Goal: Transaction & Acquisition: Purchase product/service

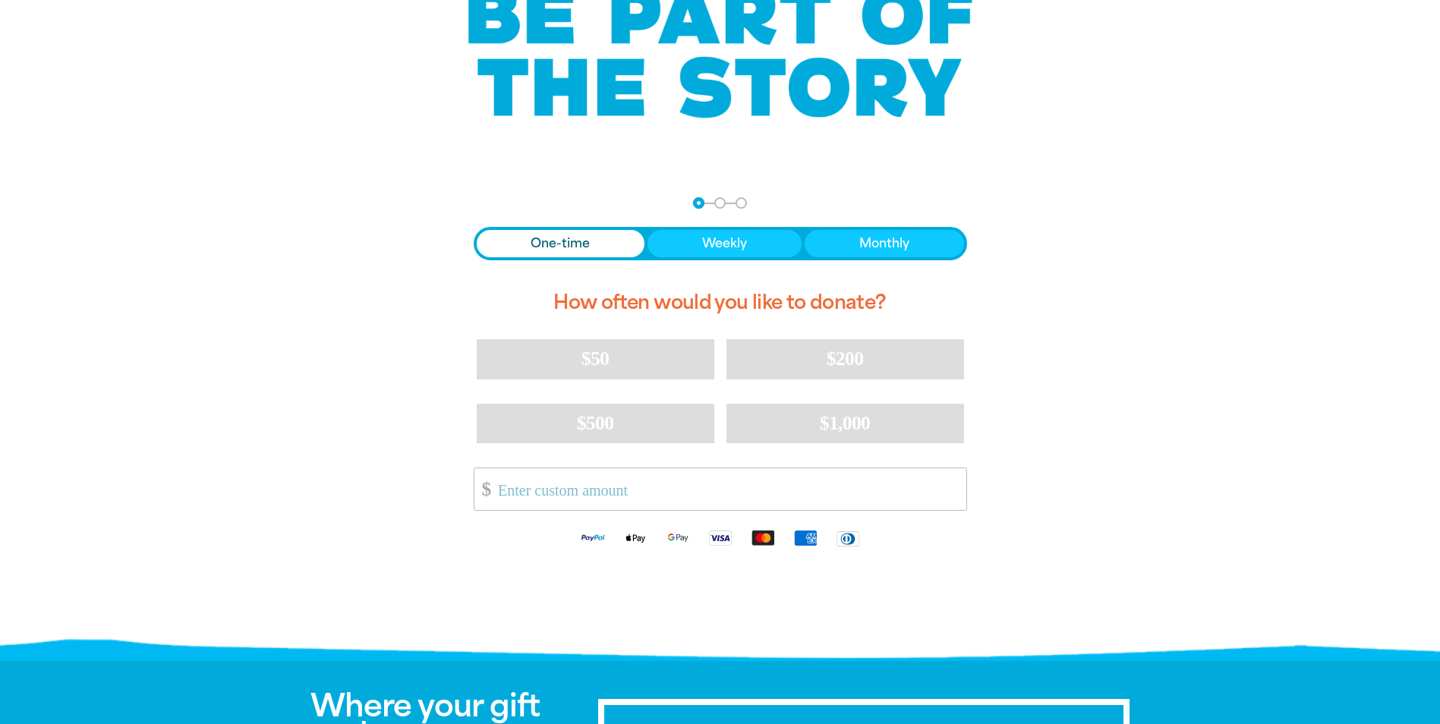
scroll to position [228, 0]
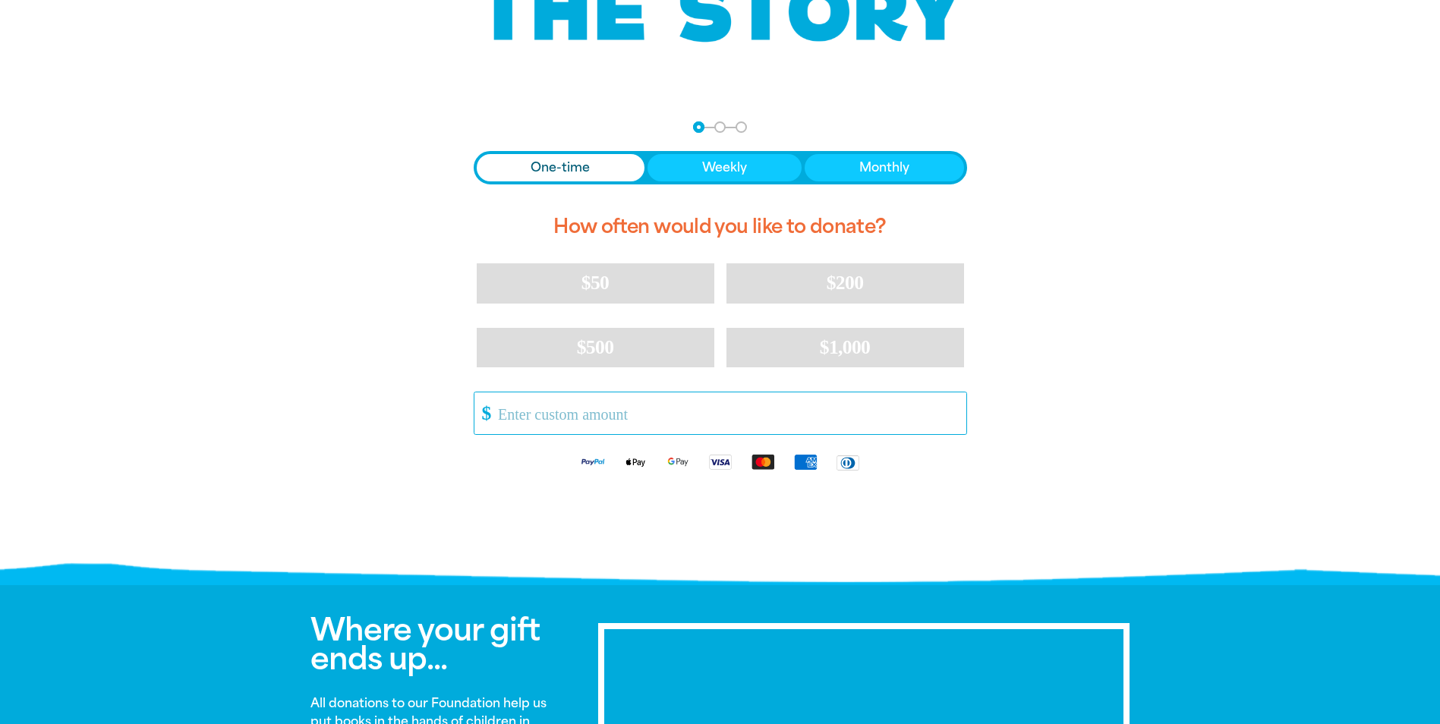
click at [627, 409] on input "Other Amount" at bounding box center [726, 413] width 478 height 42
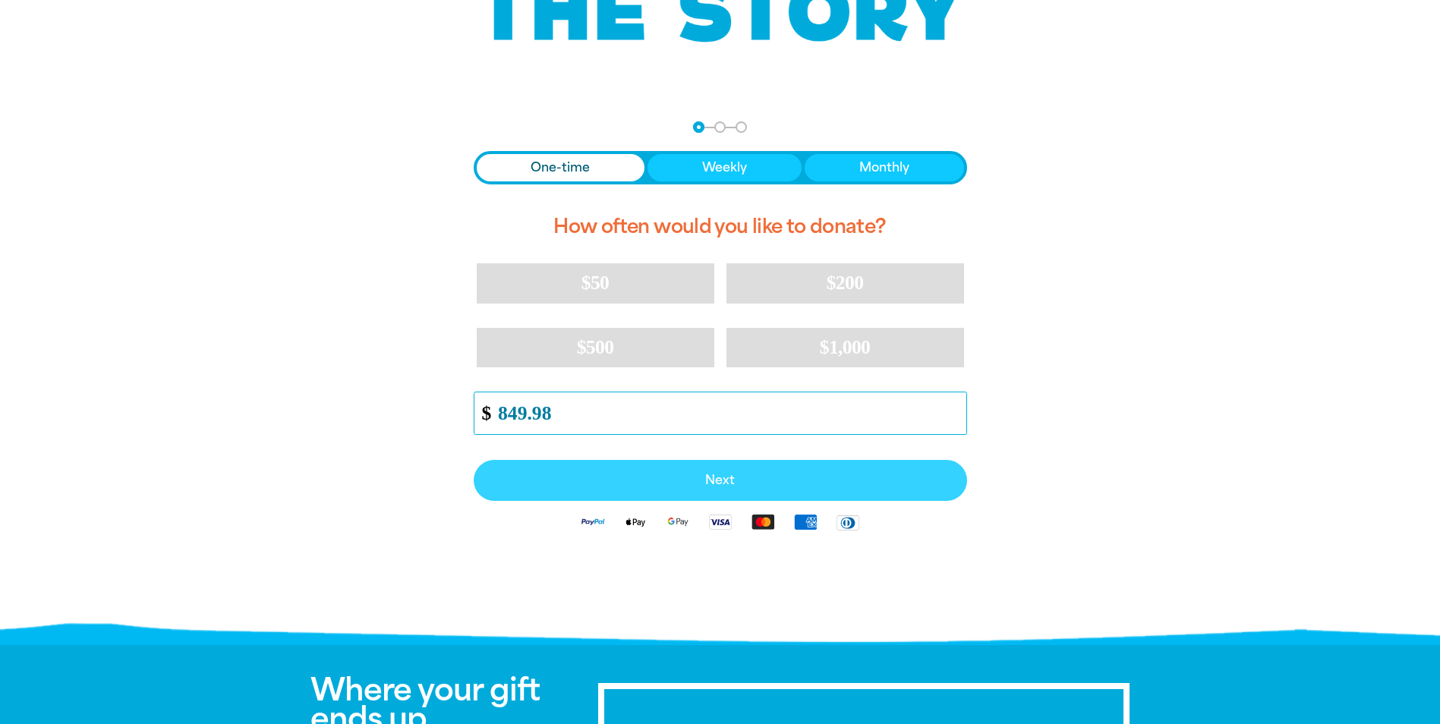
type input "849.98"
click at [720, 482] on span "Next" at bounding box center [720, 480] width 460 height 12
select select "AU"
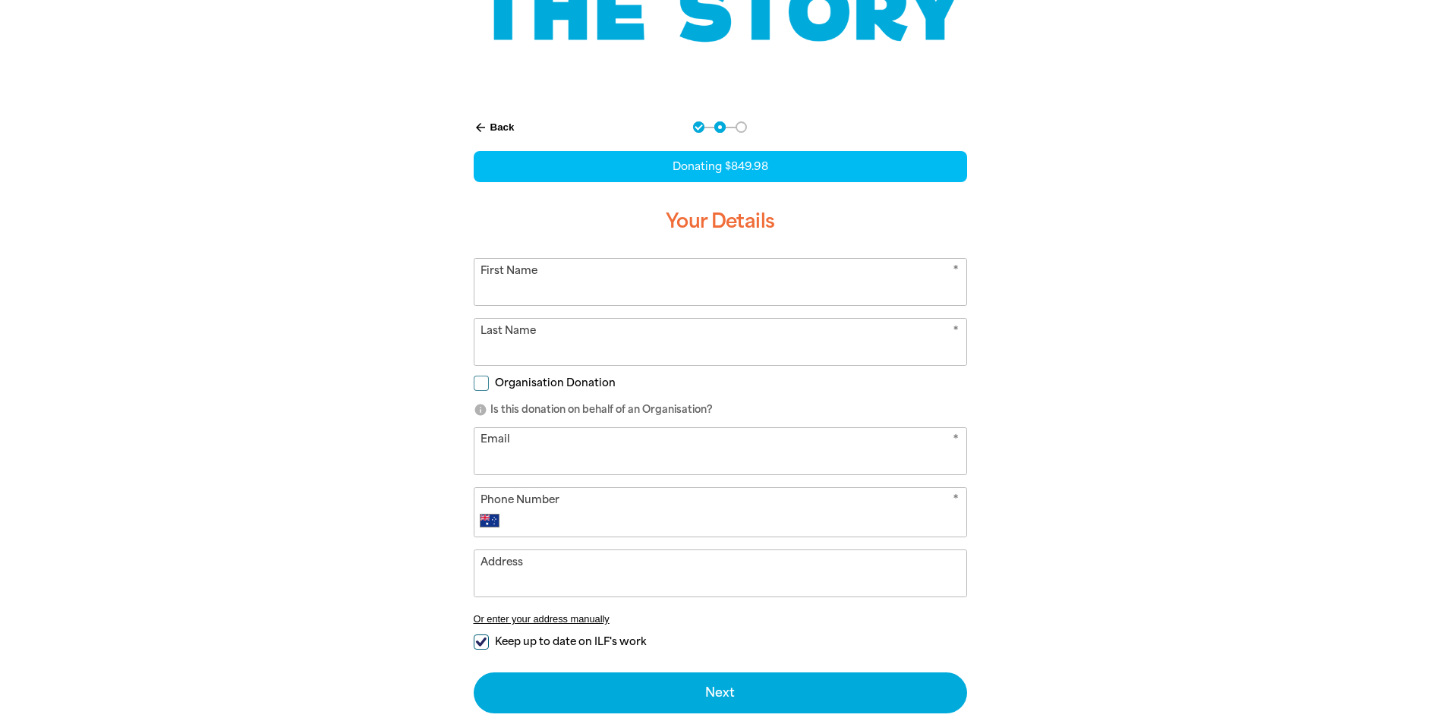
click at [591, 300] on input "First Name" at bounding box center [720, 282] width 492 height 46
type input "Tash"
type input "[PERSON_NAME]"
type input "[EMAIL_ADDRESS][DOMAIN_NAME]"
type input "[PHONE_NUMBER]"
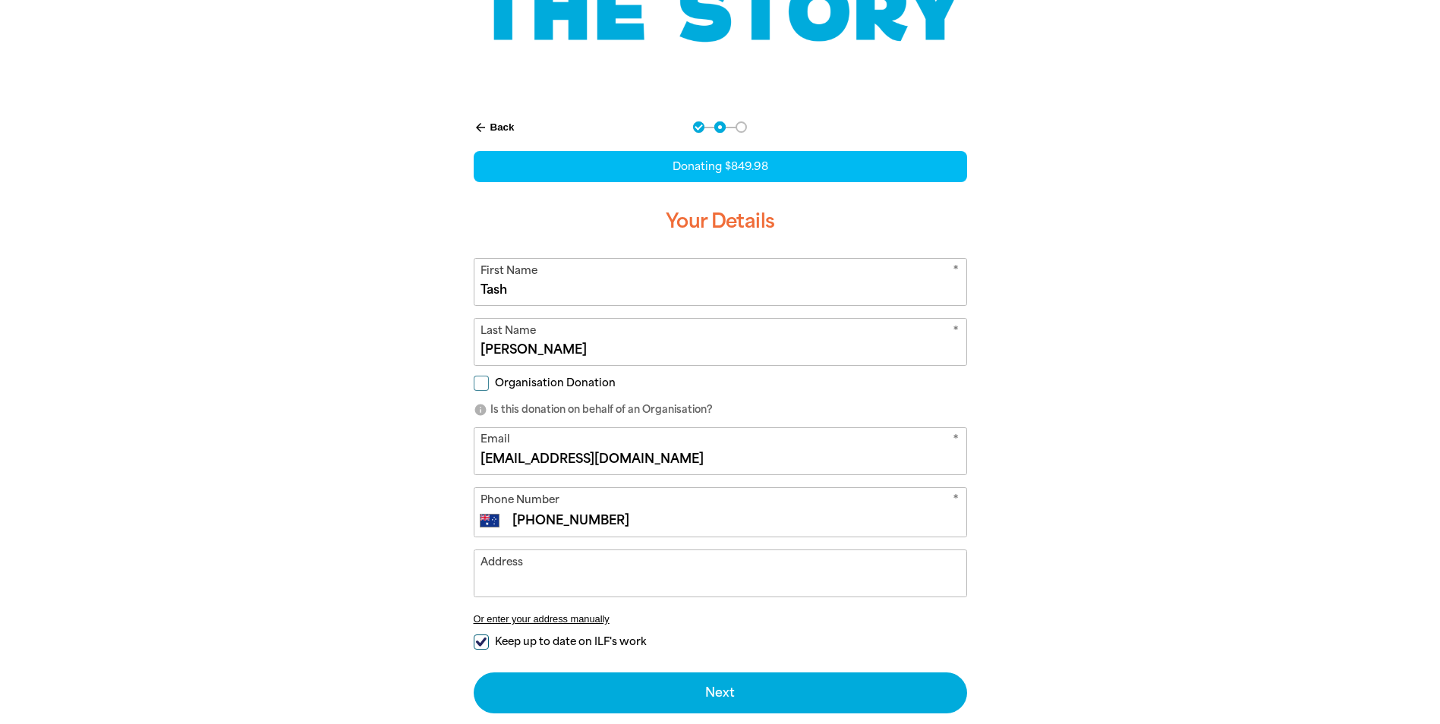
type input "Our [DEMOGRAPHIC_DATA] Help of [DEMOGRAPHIC_DATA] - [STREET_ADDRESS][PERSON_NAM…"
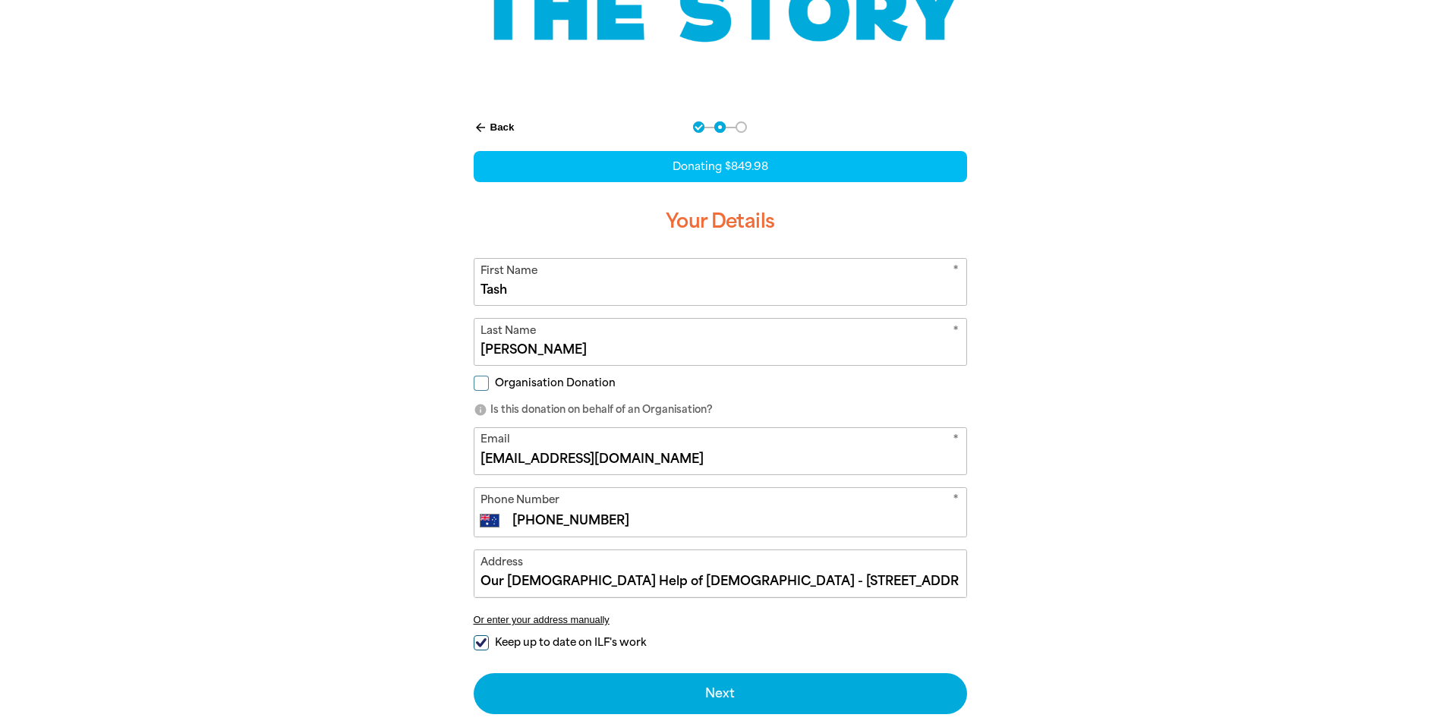
click at [472, 380] on div "arrow_back Back Step 1 Step 2 Step 3 Donating $849.98 Your Details * First Name…" at bounding box center [720, 417] width 531 height 631
click at [477, 383] on input "Organisation Donation" at bounding box center [481, 383] width 15 height 15
checkbox input "true"
select select "AU"
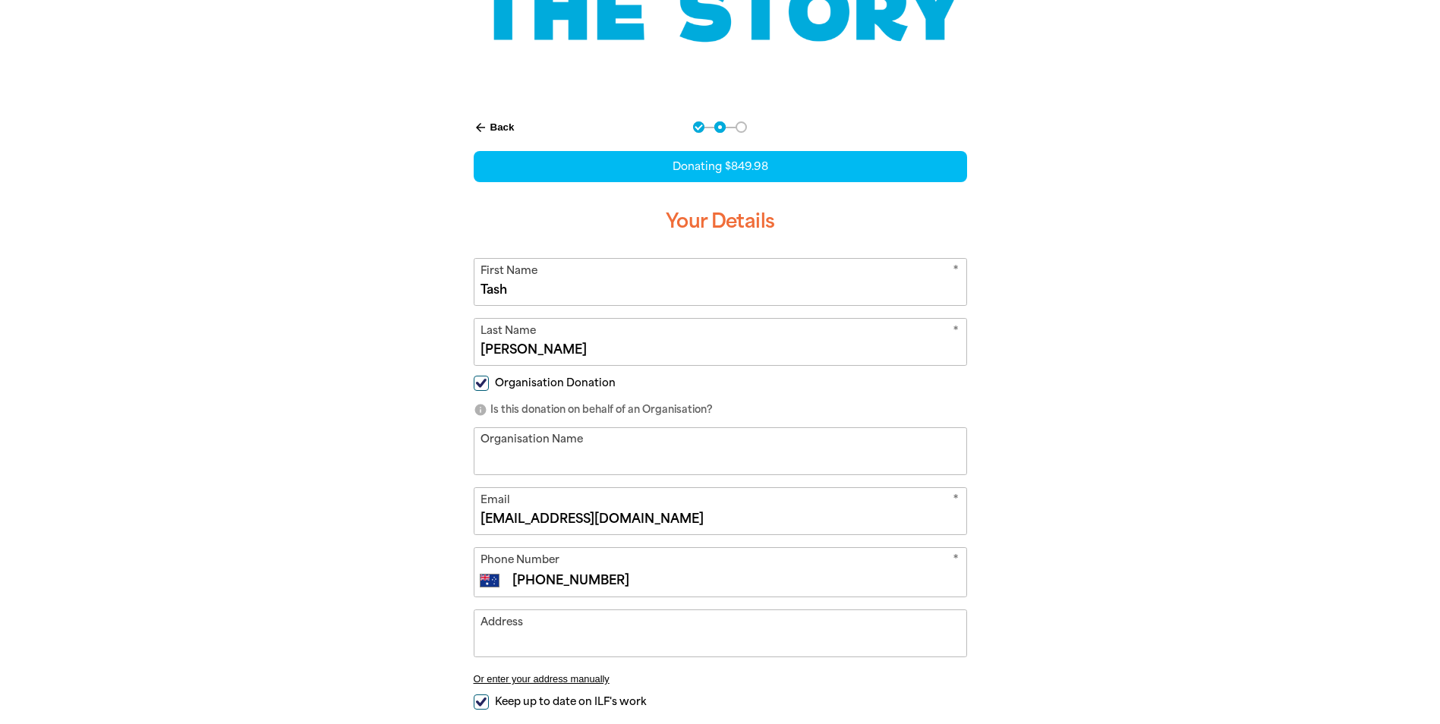
click at [542, 451] on input "Organisation Name" at bounding box center [720, 451] width 492 height 46
type input "Our [DEMOGRAPHIC_DATA] Help of [DEMOGRAPHIC_DATA]"
type input "Our [DEMOGRAPHIC_DATA] Help of [DEMOGRAPHIC_DATA] - [STREET_ADDRESS][PERSON_NAM…"
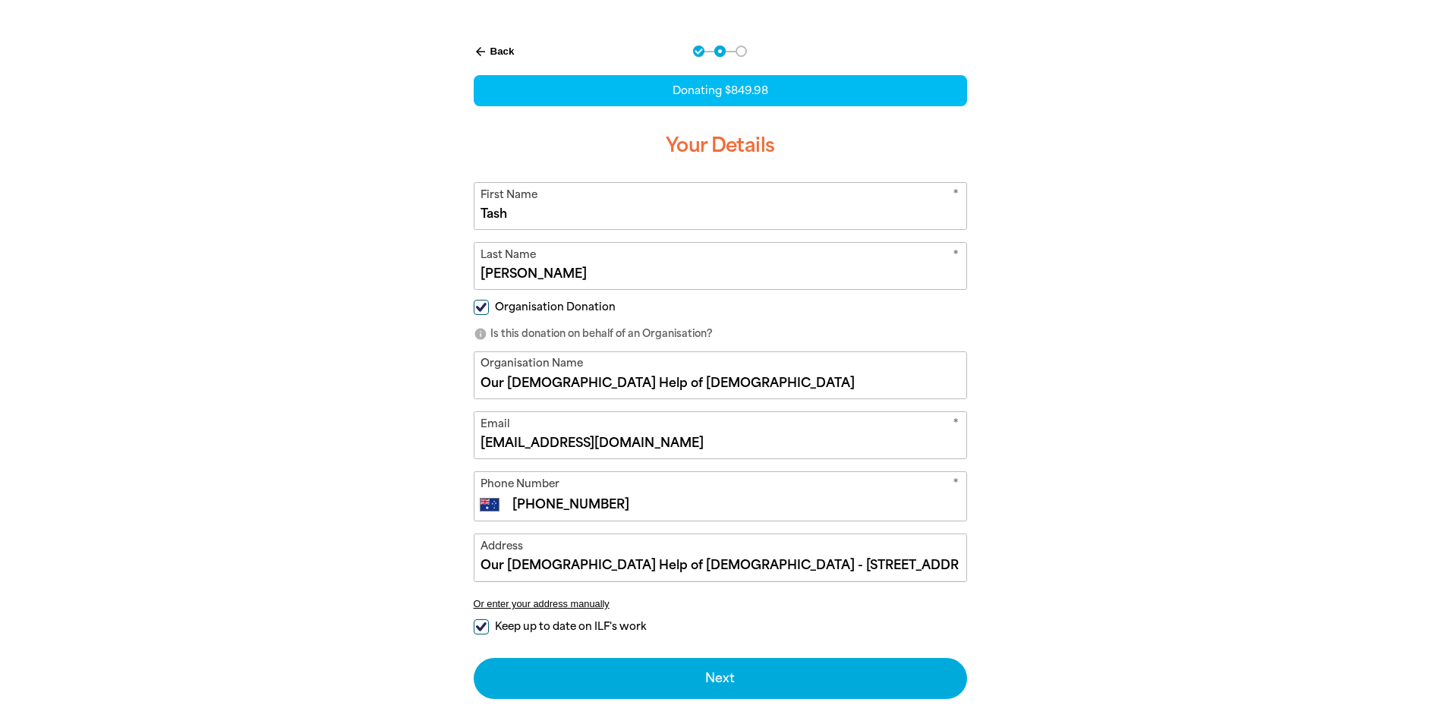
scroll to position [380, 0]
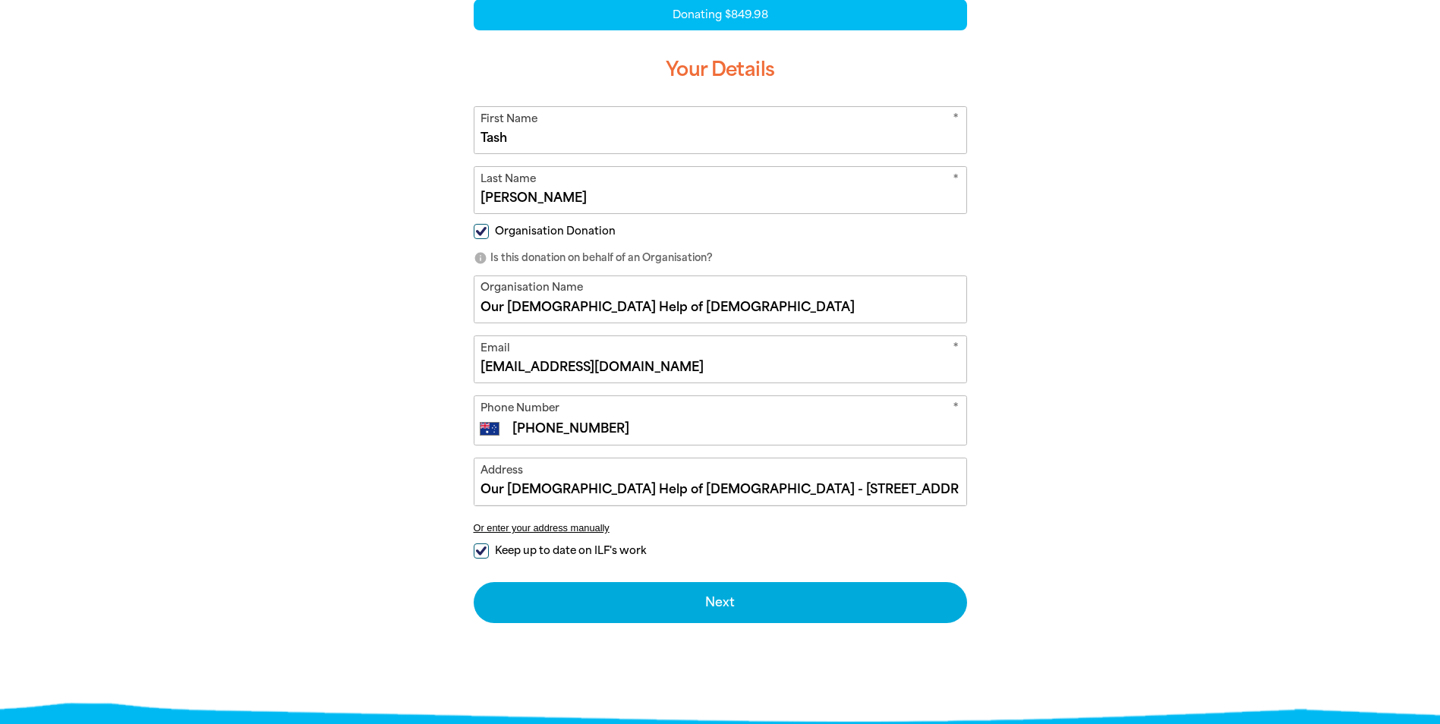
click at [481, 555] on input "Keep up to date on ILF's work" at bounding box center [481, 551] width 15 height 15
checkbox input "false"
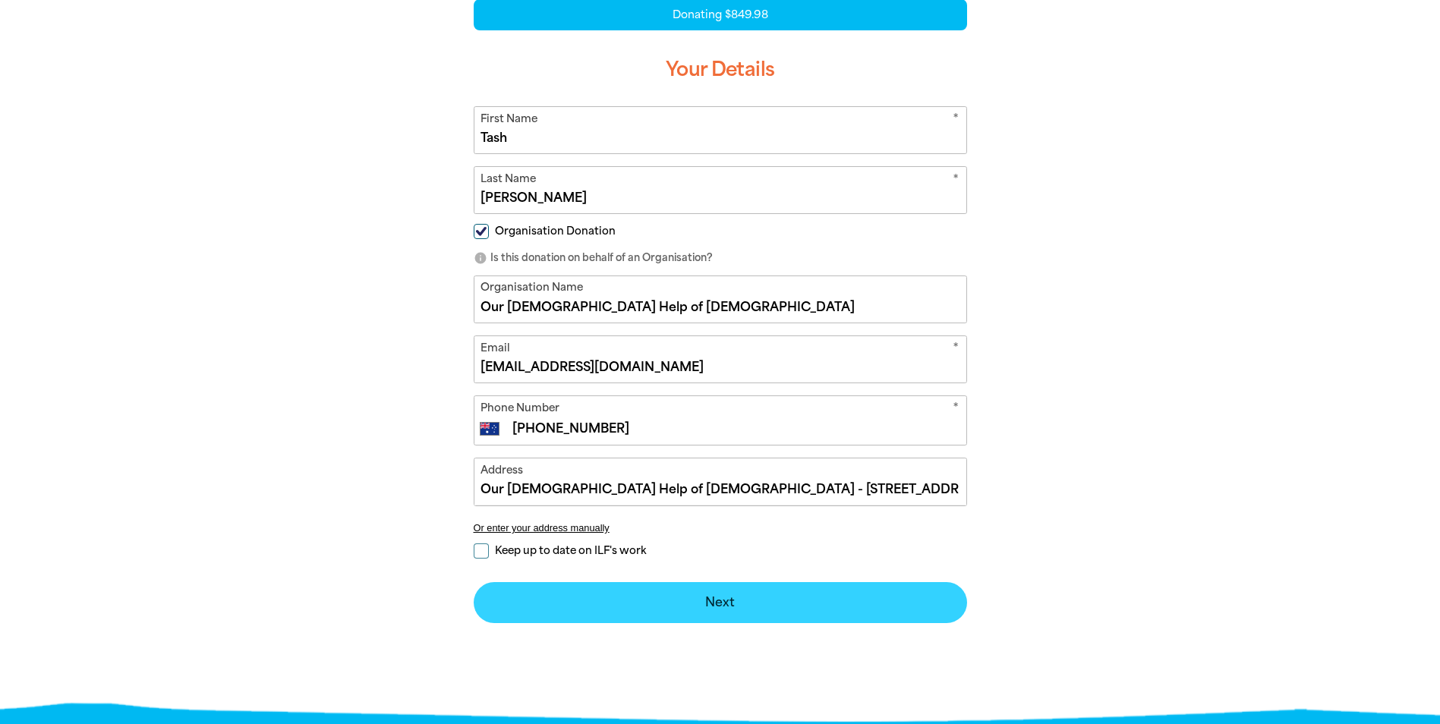
click at [723, 611] on button "Next chevron_right" at bounding box center [720, 602] width 493 height 41
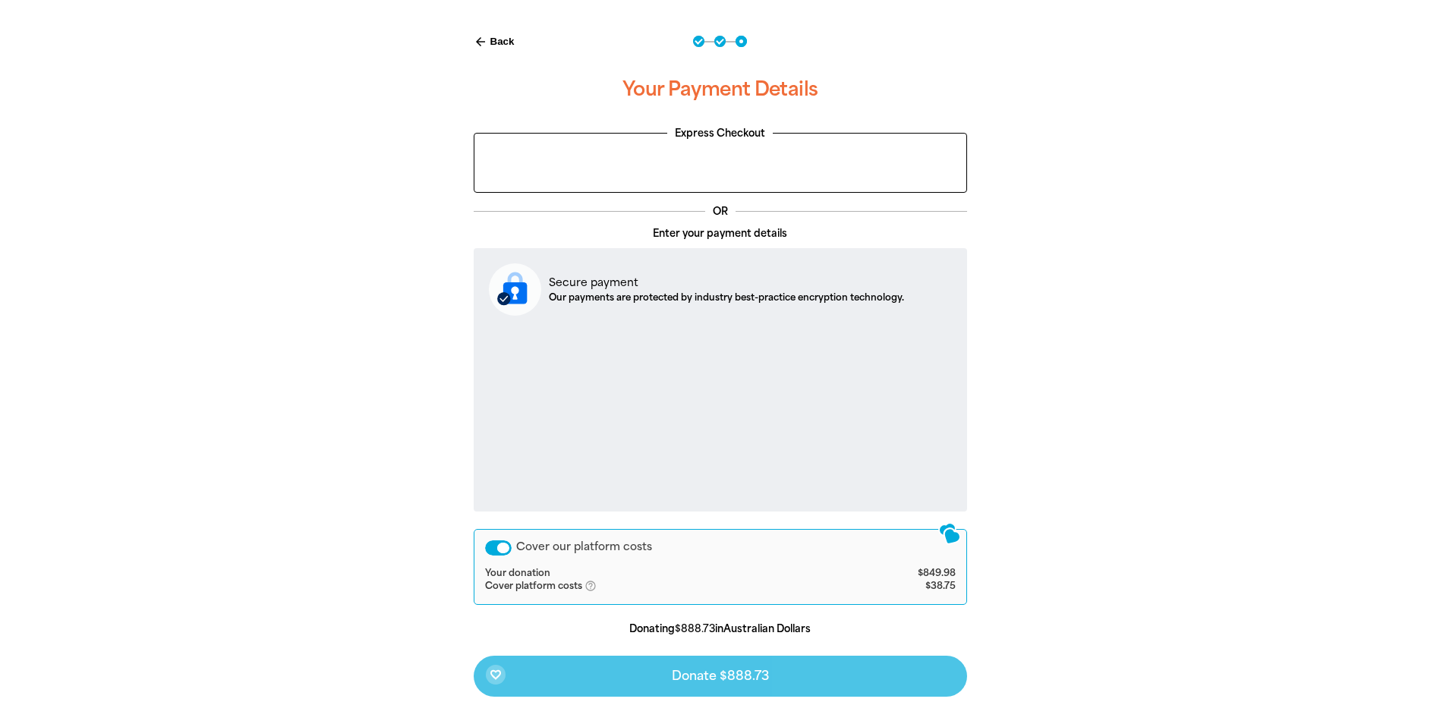
click at [492, 550] on div "Cover our platform costs" at bounding box center [498, 548] width 27 height 15
